Goal: Find specific page/section: Find specific page/section

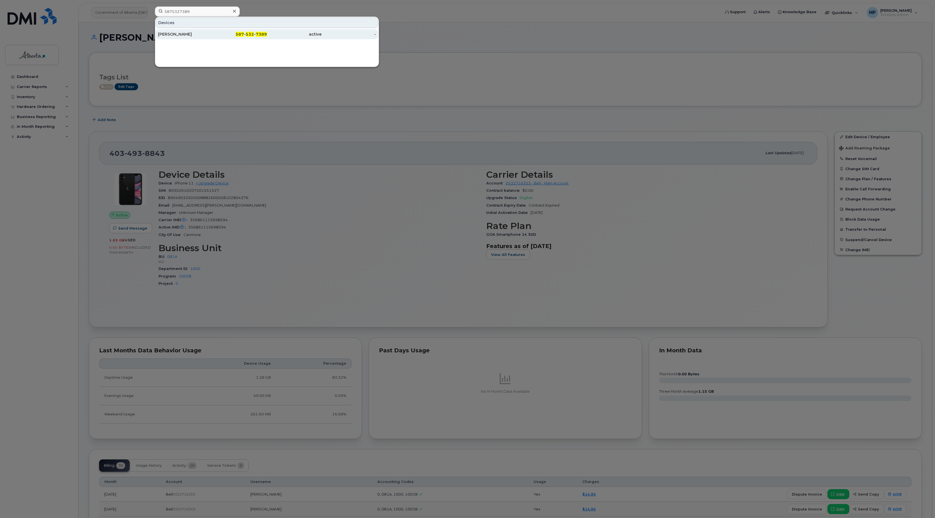
type input "5875327389"
click at [177, 37] on div "RJ Sigurdson" at bounding box center [185, 34] width 55 height 6
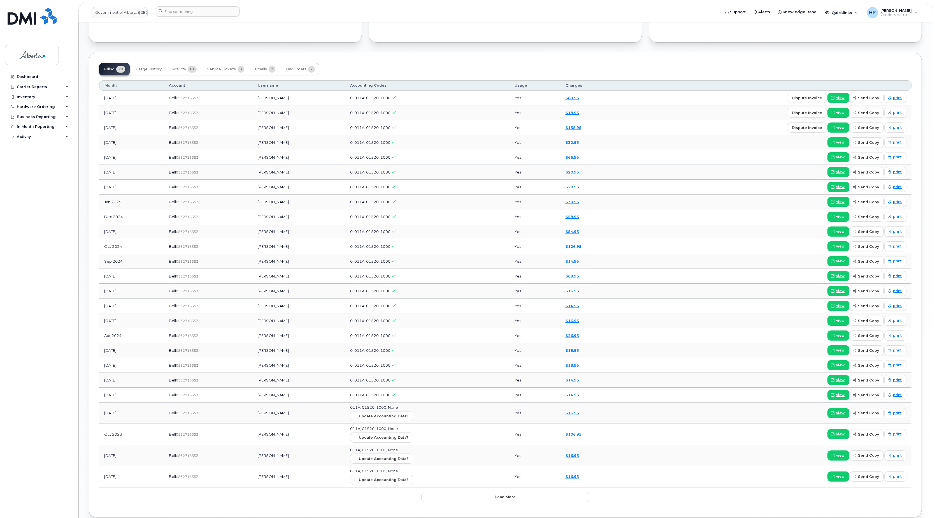
scroll to position [406, 0]
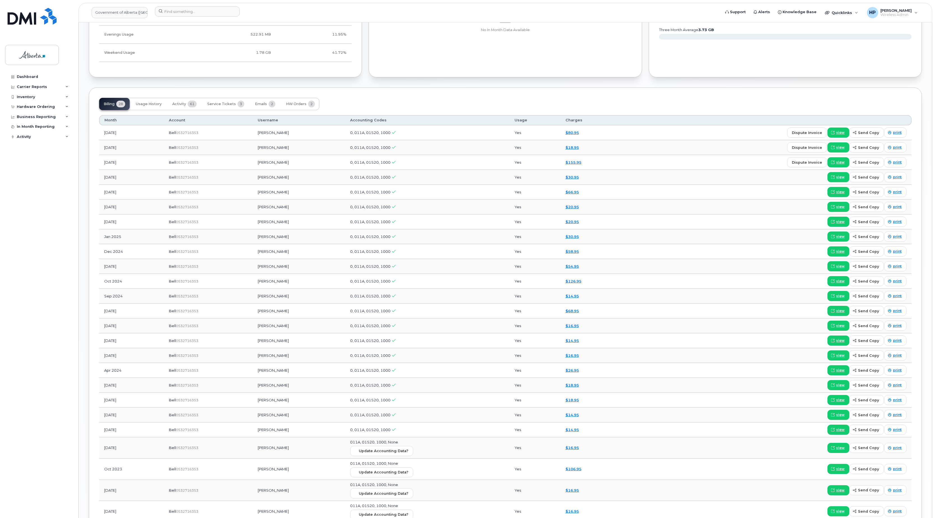
click at [570, 136] on td "$80.95" at bounding box center [591, 132] width 61 height 15
click at [840, 135] on span "view" at bounding box center [841, 132] width 8 height 5
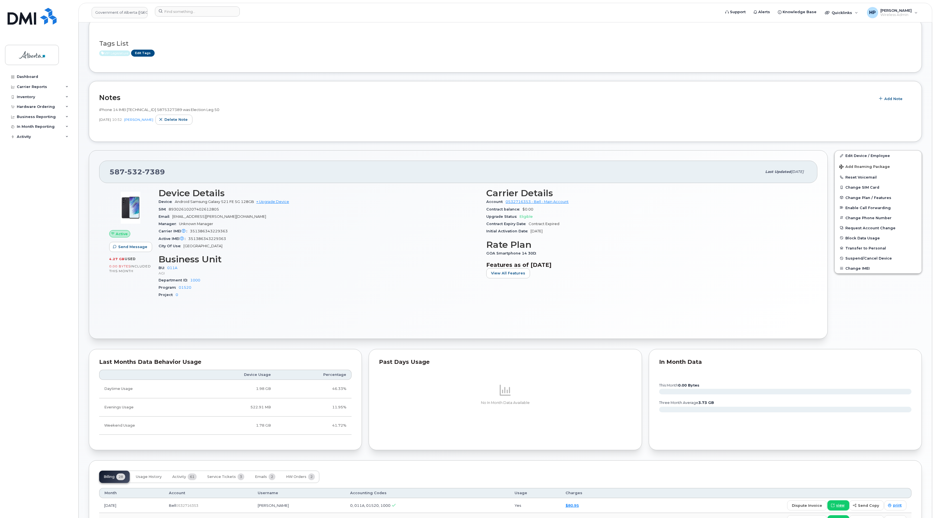
scroll to position [0, 0]
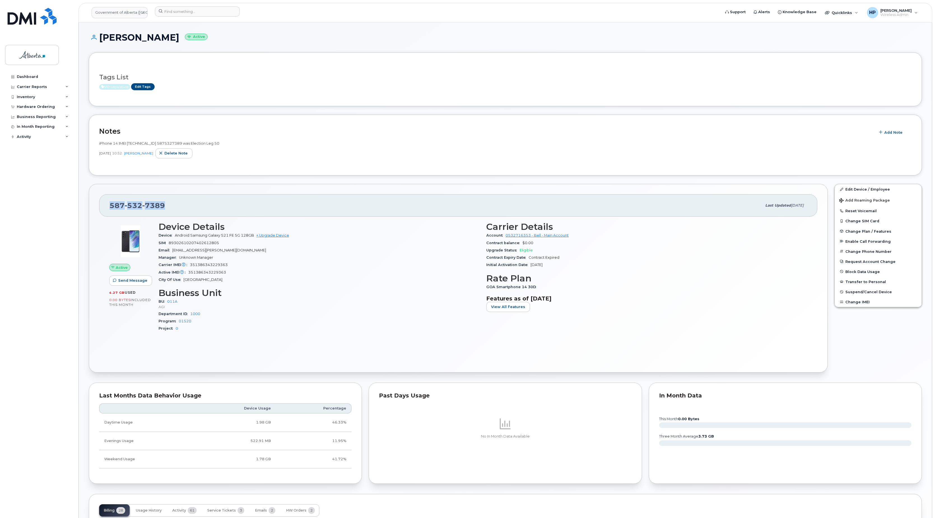
drag, startPoint x: 173, startPoint y: 208, endPoint x: 98, endPoint y: 215, distance: 76.0
click at [98, 215] on div "587 532 7389 Last updated Jul 25, 2025 Active Send Message 4.27 GB  used 0.00 B…" at bounding box center [458, 278] width 739 height 189
copy span "587 532 7389"
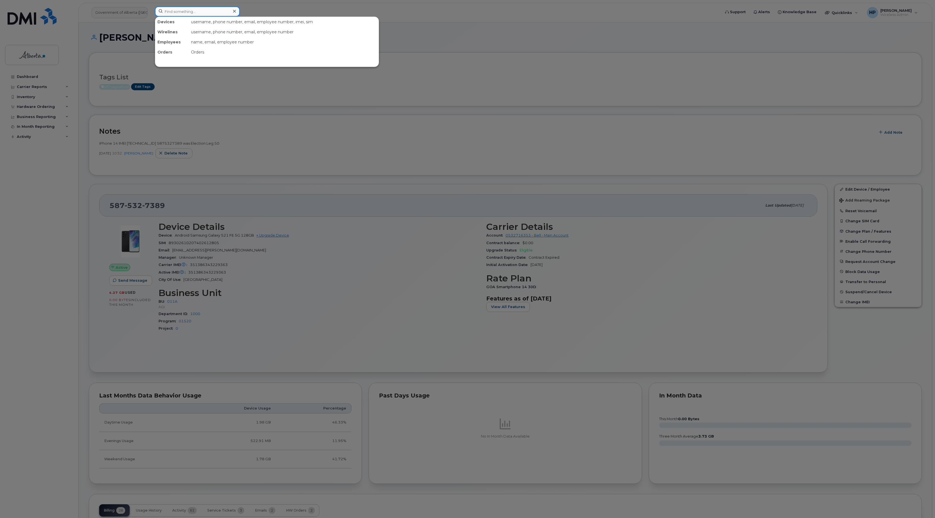
click at [196, 15] on input at bounding box center [197, 11] width 85 height 10
click at [195, 13] on input at bounding box center [197, 11] width 85 height 10
paste input "7807773409"
type input "7807773409"
click at [171, 35] on div "Melissa Crane" at bounding box center [185, 34] width 55 height 6
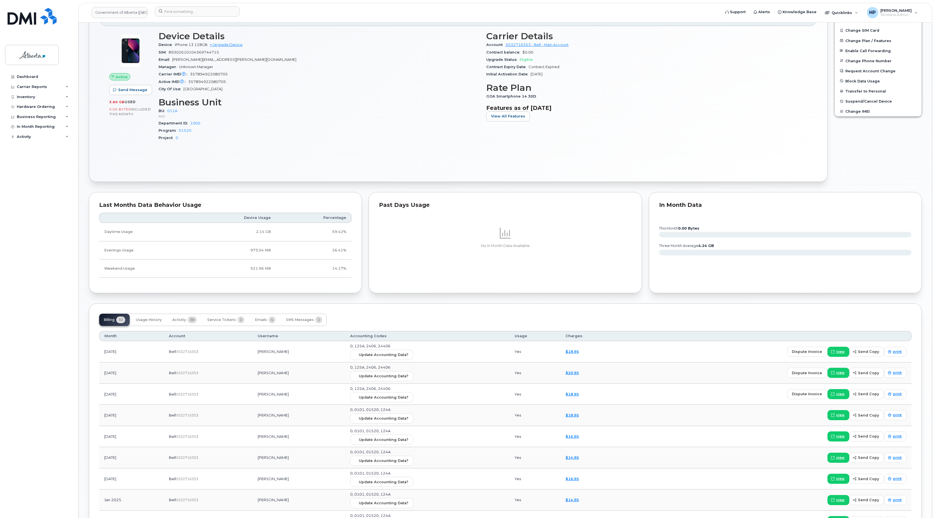
scroll to position [250, 0]
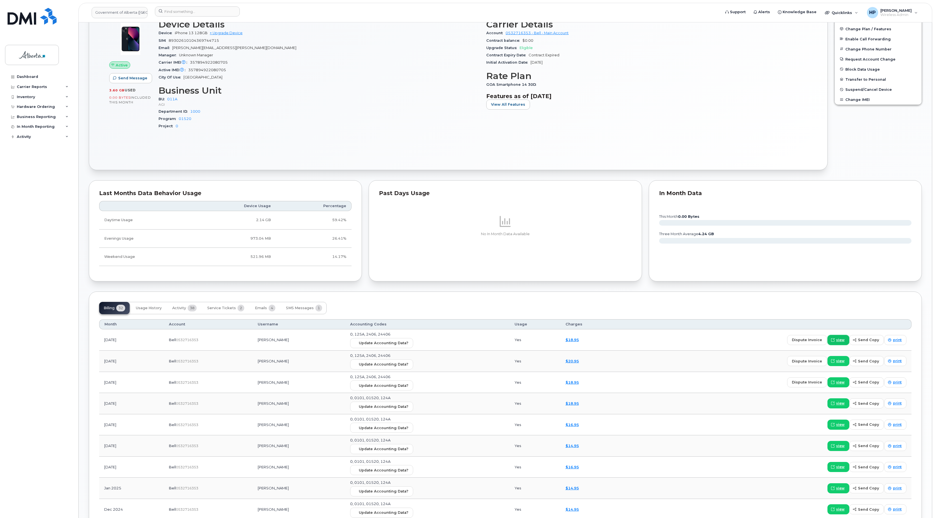
click at [835, 342] on span at bounding box center [833, 339] width 5 height 5
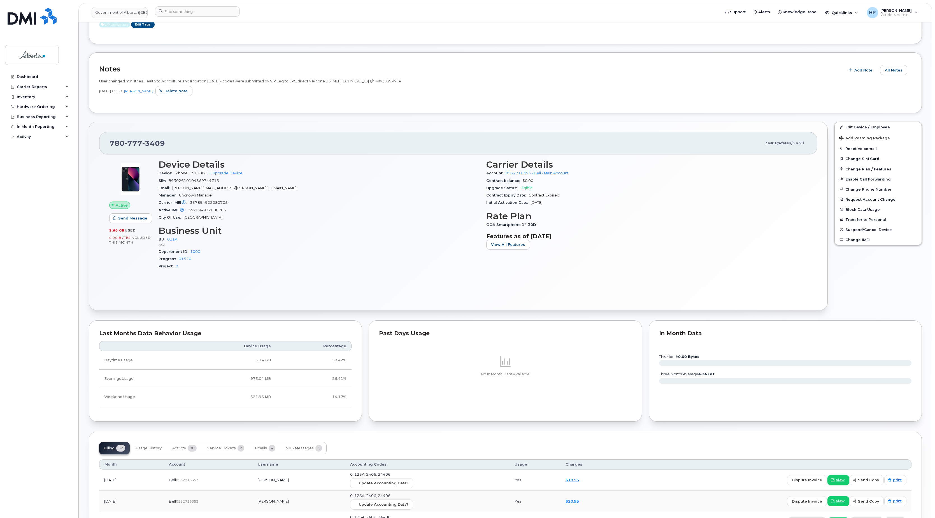
scroll to position [0, 0]
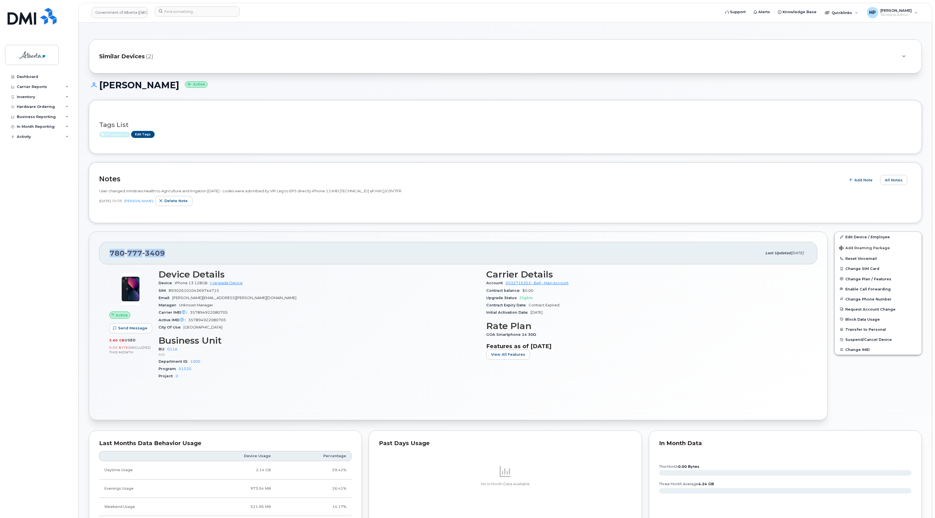
drag, startPoint x: 174, startPoint y: 257, endPoint x: 105, endPoint y: 258, distance: 69.0
click at [105, 258] on div "780 777 3409 Last updated Aug 31, 2025" at bounding box center [458, 253] width 719 height 22
copy span "780 777 3409"
click at [166, 13] on input at bounding box center [197, 11] width 85 height 10
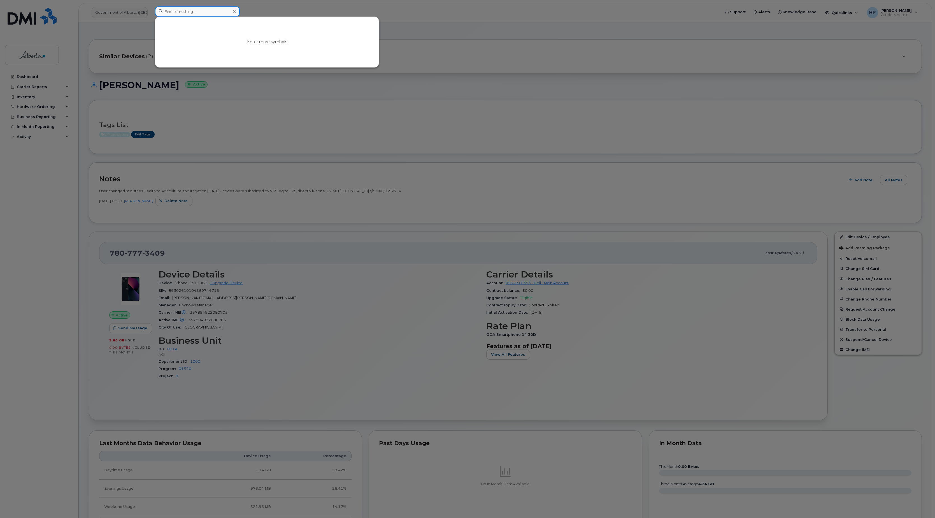
click at [183, 11] on input at bounding box center [197, 11] width 85 height 10
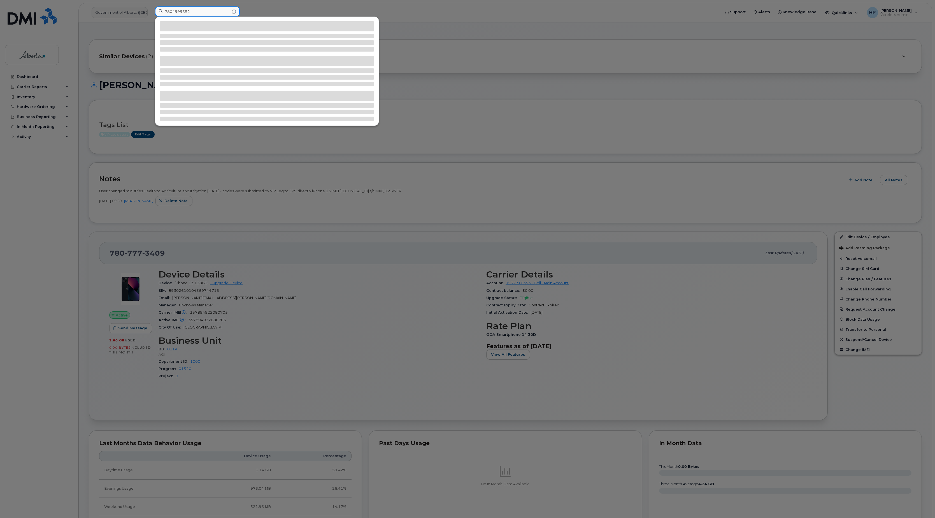
type input "7804999552"
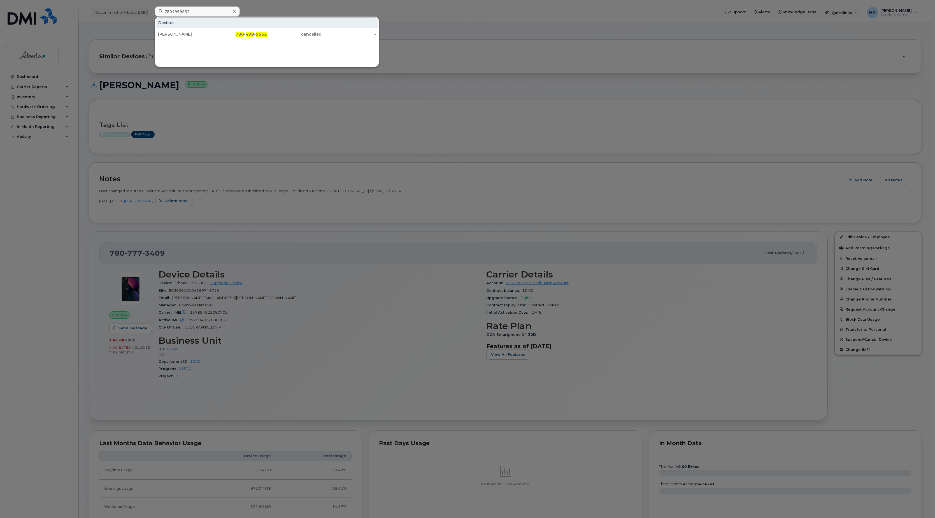
click at [170, 33] on div "Josh Bilyk" at bounding box center [185, 34] width 55 height 6
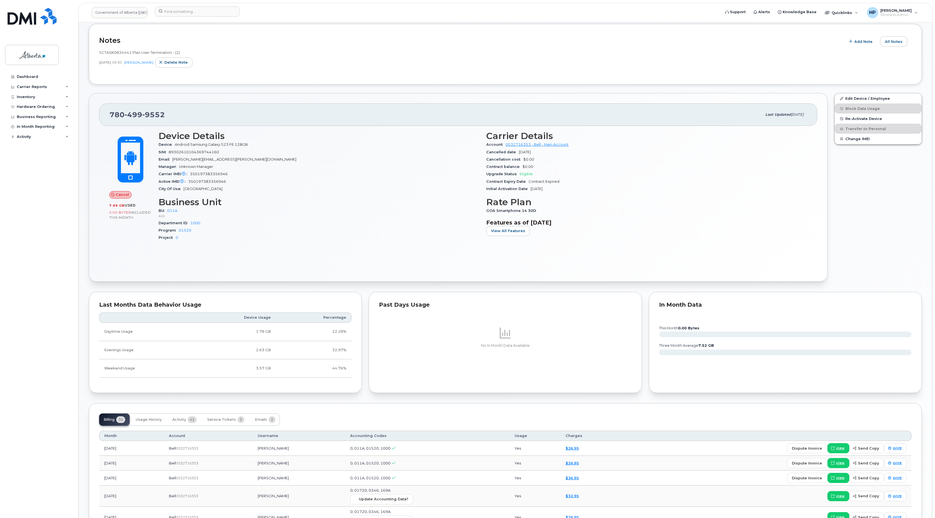
scroll to position [177, 0]
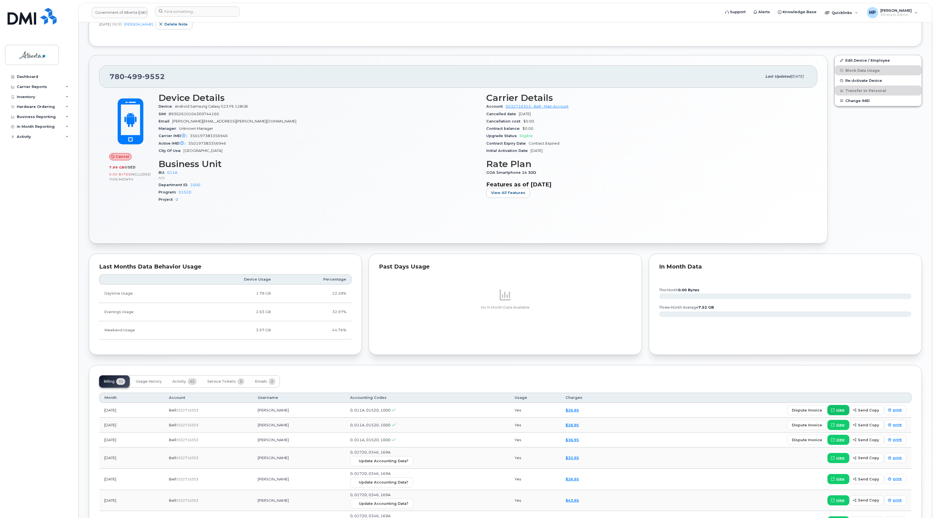
click at [839, 413] on span "view" at bounding box center [841, 409] width 8 height 5
drag, startPoint x: 934, startPoint y: 288, endPoint x: 939, endPoint y: 177, distance: 110.5
click at [935, 177] on html "Government of Alberta (GOA) Support Alerts Knowledge Base Quicklinks Suspend / …" at bounding box center [467, 397] width 935 height 1148
drag, startPoint x: 939, startPoint y: 177, endPoint x: 893, endPoint y: 200, distance: 50.9
click at [889, 198] on div "Edit Device / Employee Block Data Usage Re-Activate Device Transfer to Personal…" at bounding box center [878, 149] width 94 height 195
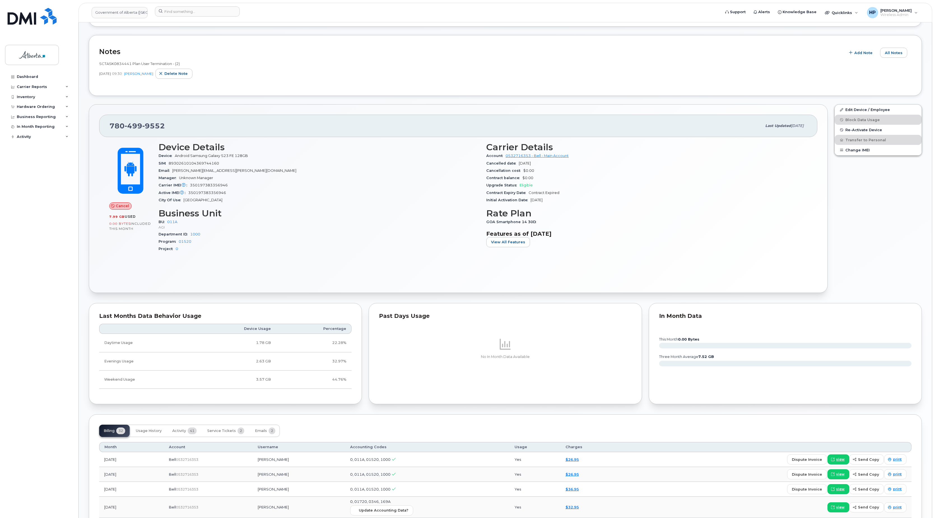
scroll to position [0, 0]
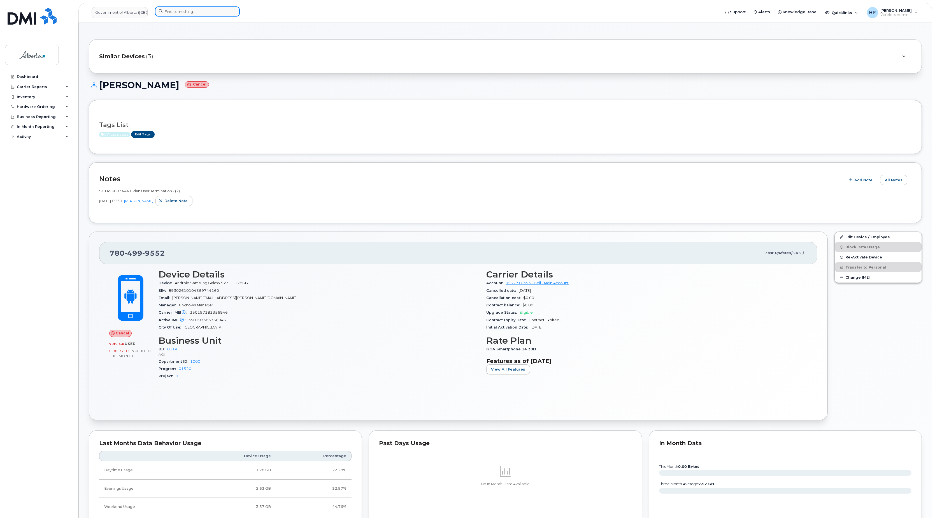
click at [173, 9] on input at bounding box center [197, 11] width 85 height 10
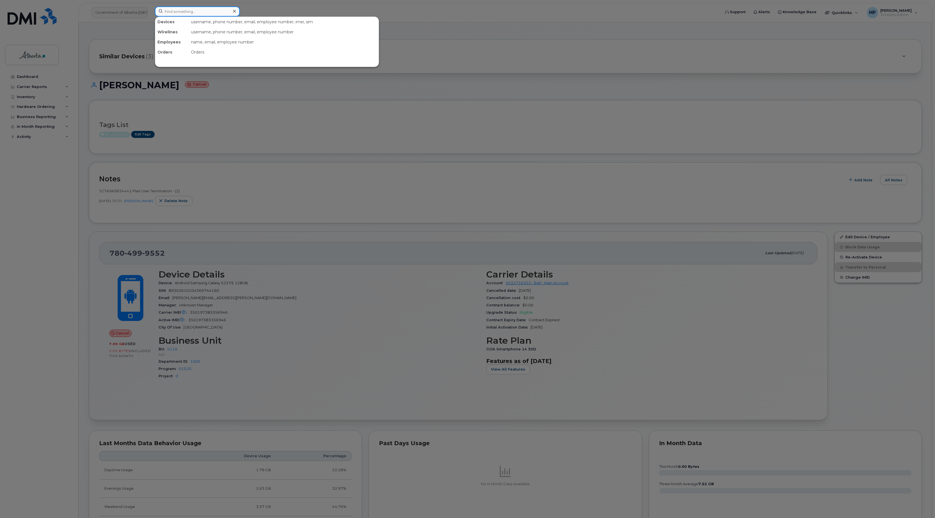
paste input "7802715364"
type input "7802715364"
click at [179, 39] on div "Shannon Mandel" at bounding box center [185, 34] width 55 height 10
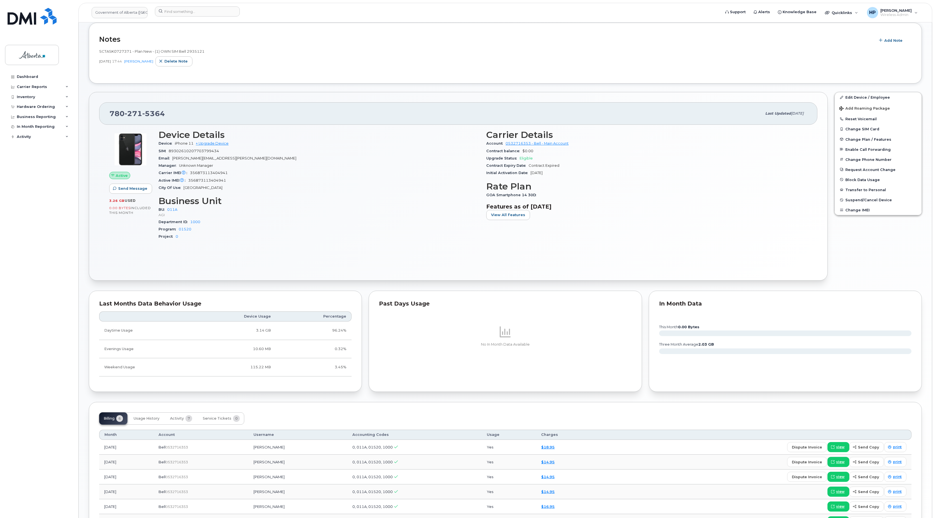
scroll to position [95, 0]
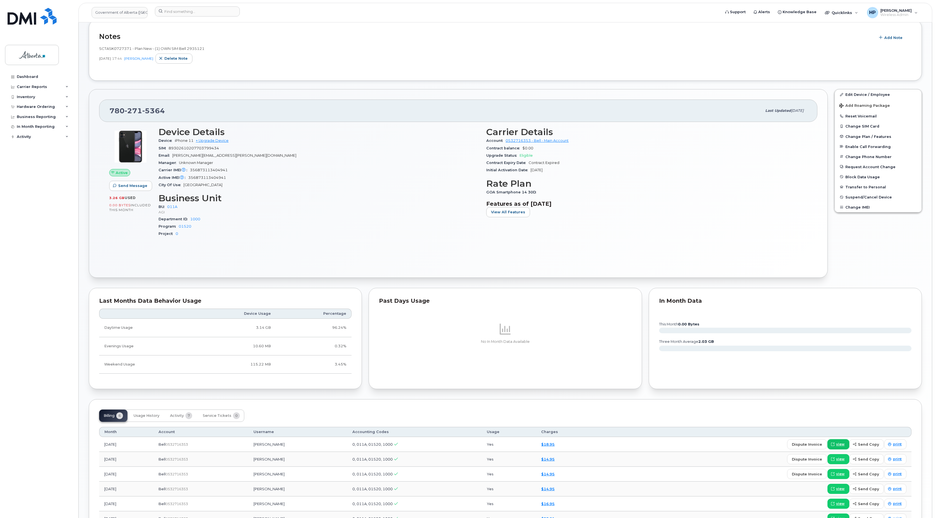
click at [845, 449] on link "view" at bounding box center [839, 444] width 22 height 10
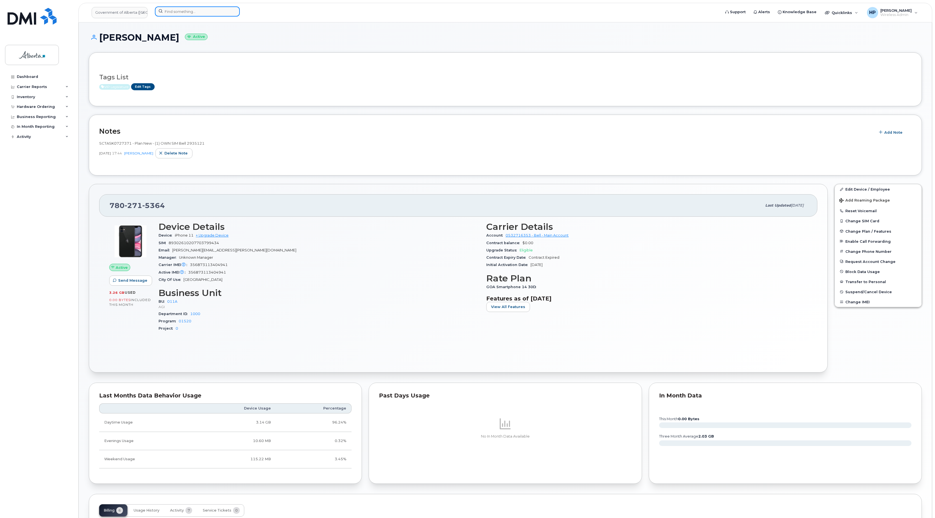
click at [174, 8] on input at bounding box center [197, 11] width 85 height 10
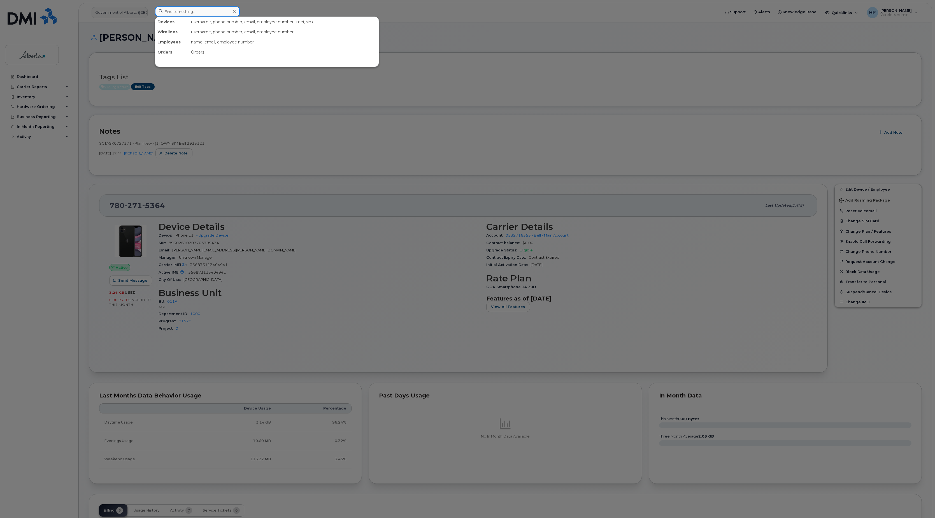
paste input "5873858607"
type input "5873858607"
click at [184, 34] on div "[PERSON_NAME]" at bounding box center [185, 34] width 55 height 6
